Goal: Task Accomplishment & Management: Complete application form

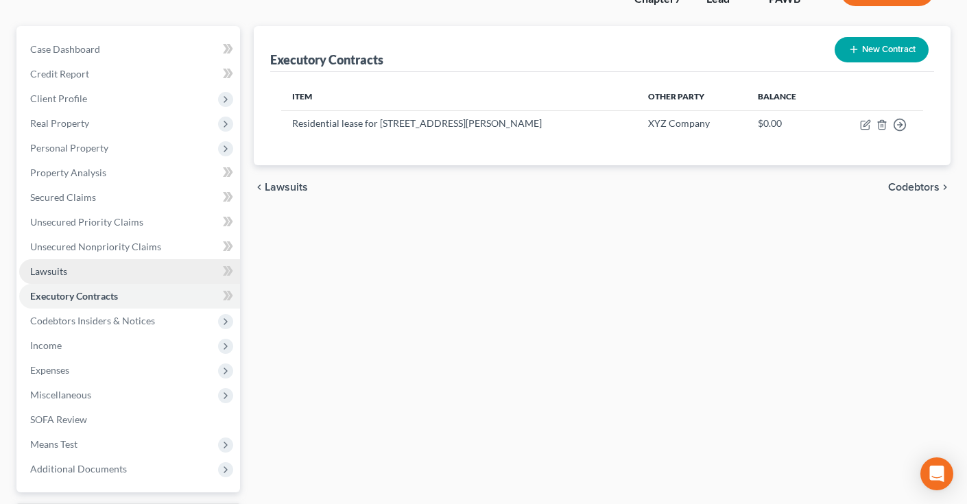
scroll to position [106, 0]
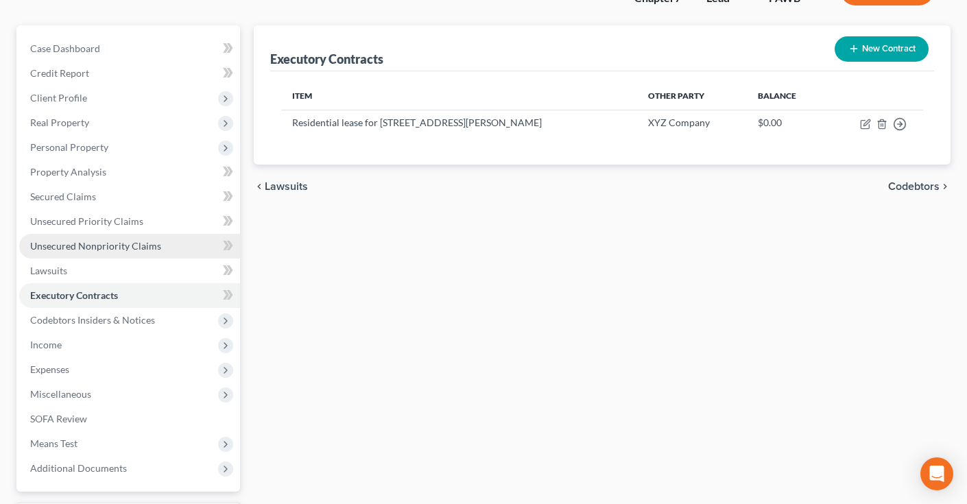
click at [83, 248] on span "Unsecured Nonpriority Claims" at bounding box center [95, 246] width 131 height 12
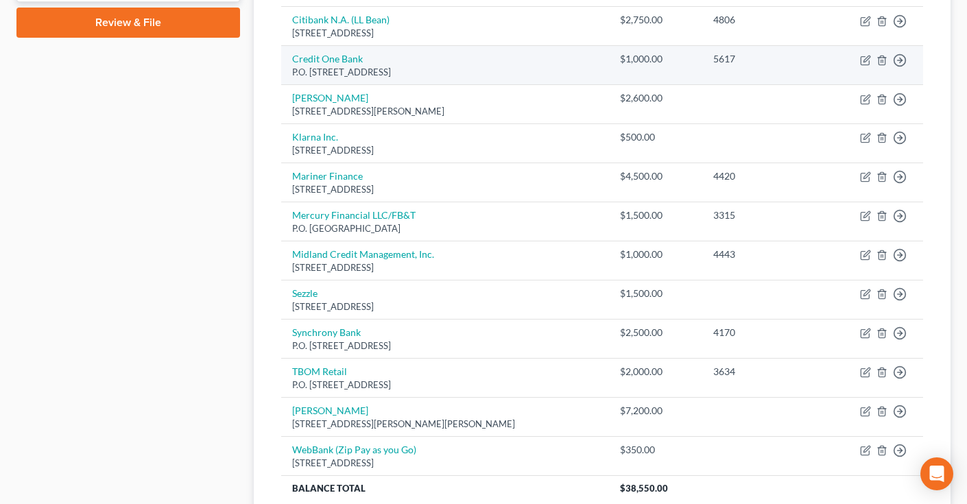
scroll to position [660, 0]
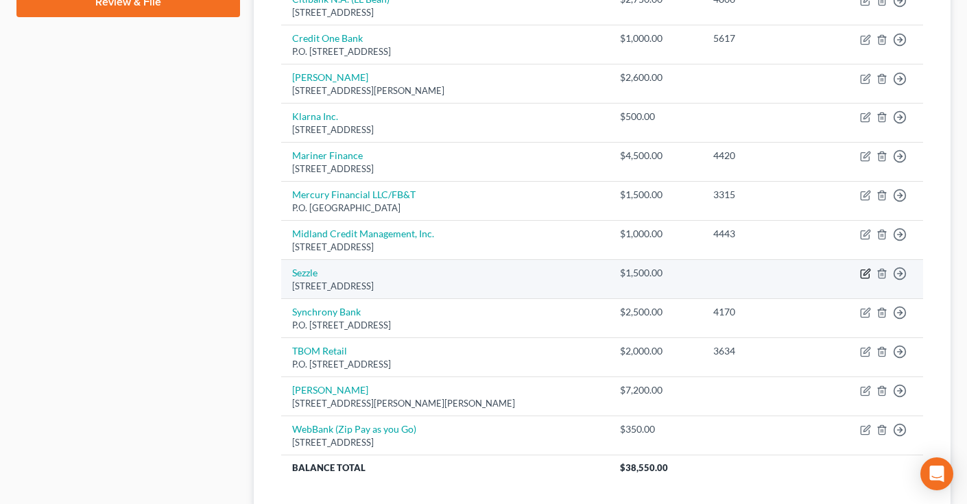
click at [861, 270] on icon "button" at bounding box center [865, 274] width 8 height 8
select select "24"
select select "0"
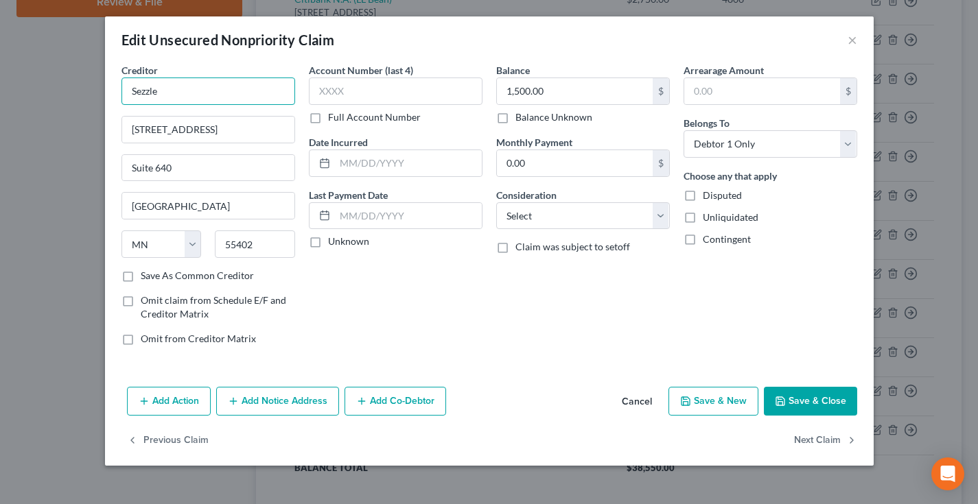
click at [196, 89] on input "Sezzle" at bounding box center [208, 91] width 174 height 27
type input "Sezzle Inc."
click at [798, 404] on button "Save & Close" at bounding box center [810, 401] width 93 height 29
type input "0"
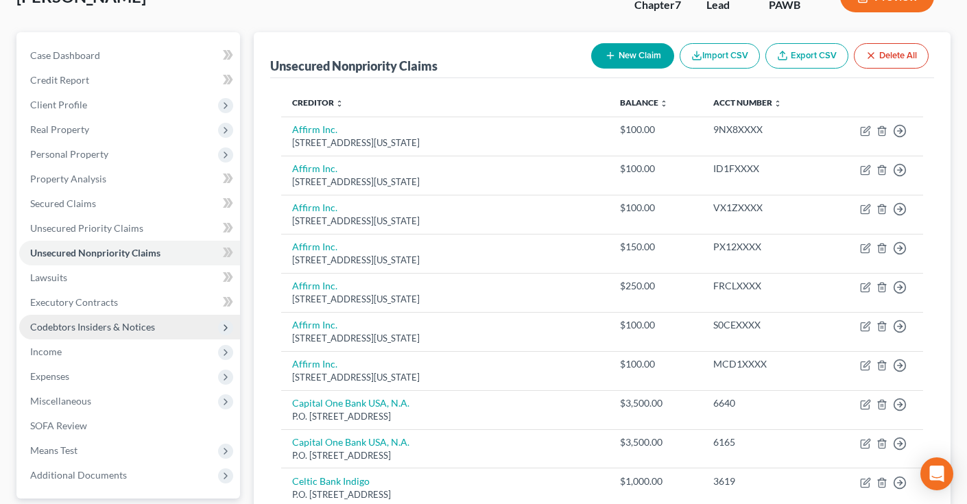
scroll to position [178, 0]
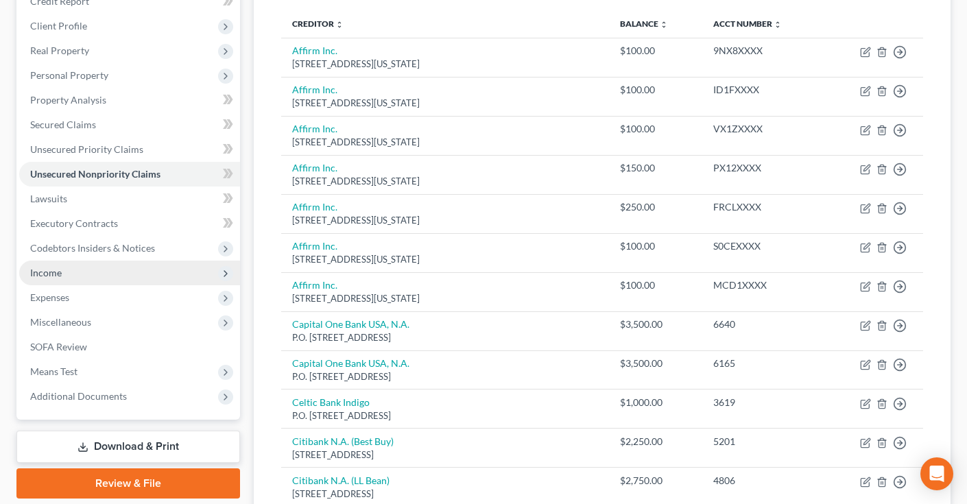
click at [50, 274] on span "Income" at bounding box center [46, 273] width 32 height 12
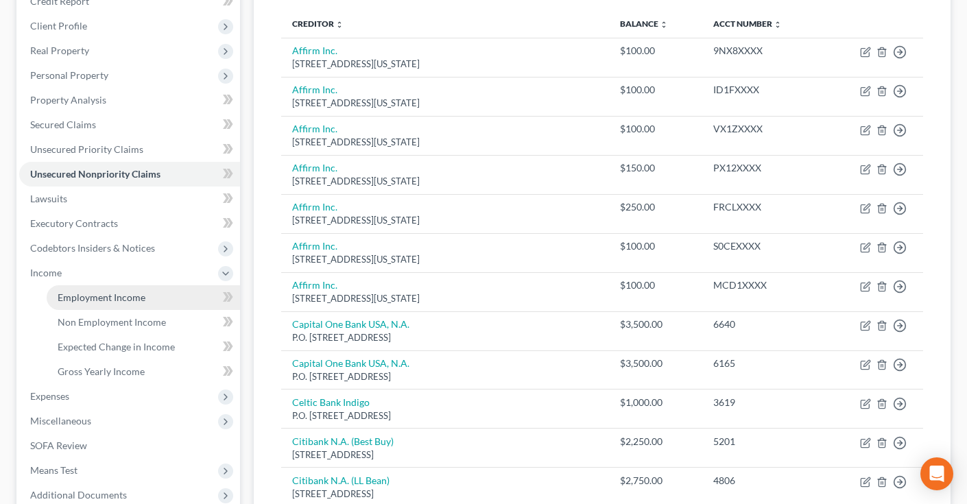
click at [93, 294] on span "Employment Income" at bounding box center [102, 298] width 88 height 12
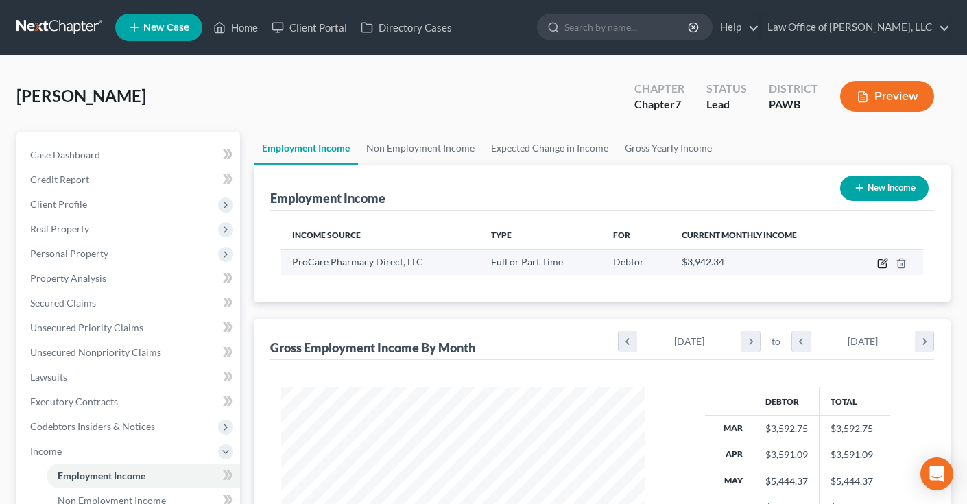
click at [882, 268] on icon "button" at bounding box center [882, 264] width 8 height 8
select select "0"
select select "41"
select select "2"
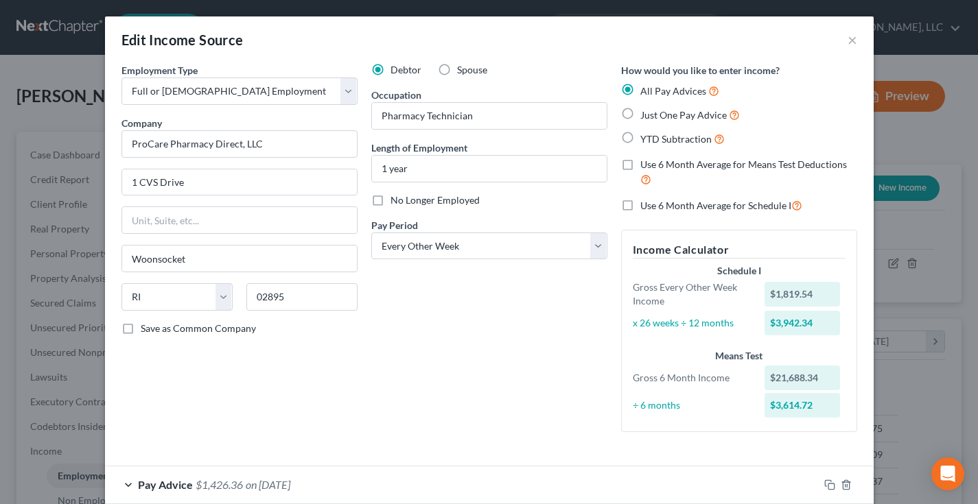
click at [856, 40] on div "Edit Income Source ×" at bounding box center [489, 39] width 768 height 47
click at [849, 40] on button "×" at bounding box center [852, 40] width 10 height 16
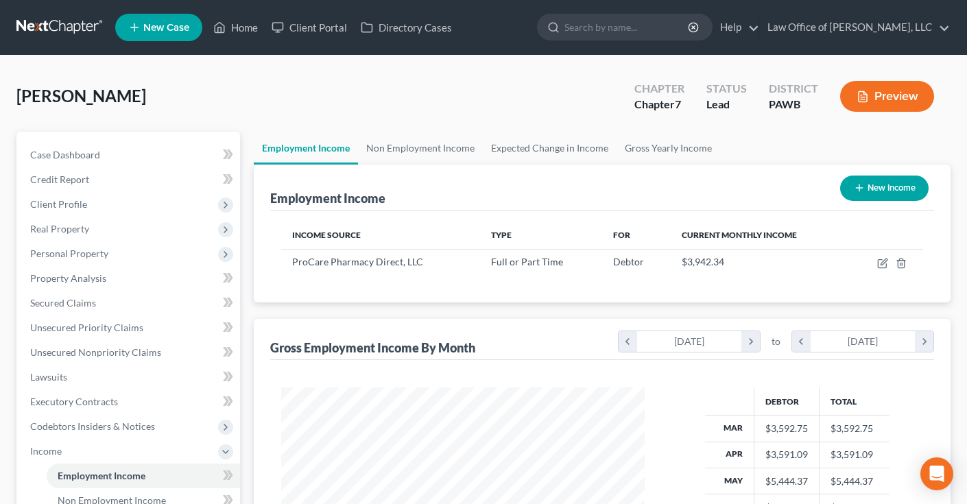
scroll to position [685909, 685764]
